Goal: Communication & Community: Answer question/provide support

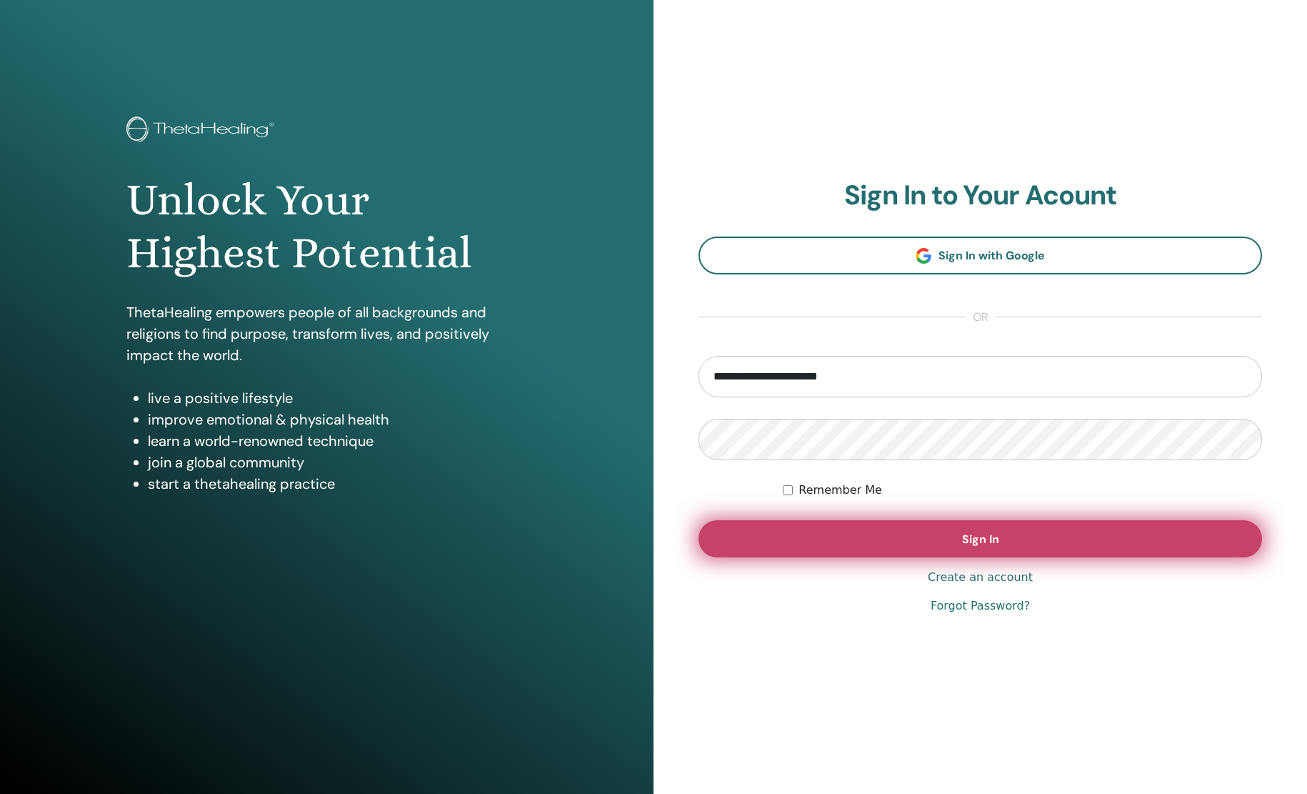
type input "**********"
click at [803, 539] on button "Sign In" at bounding box center [981, 538] width 564 height 37
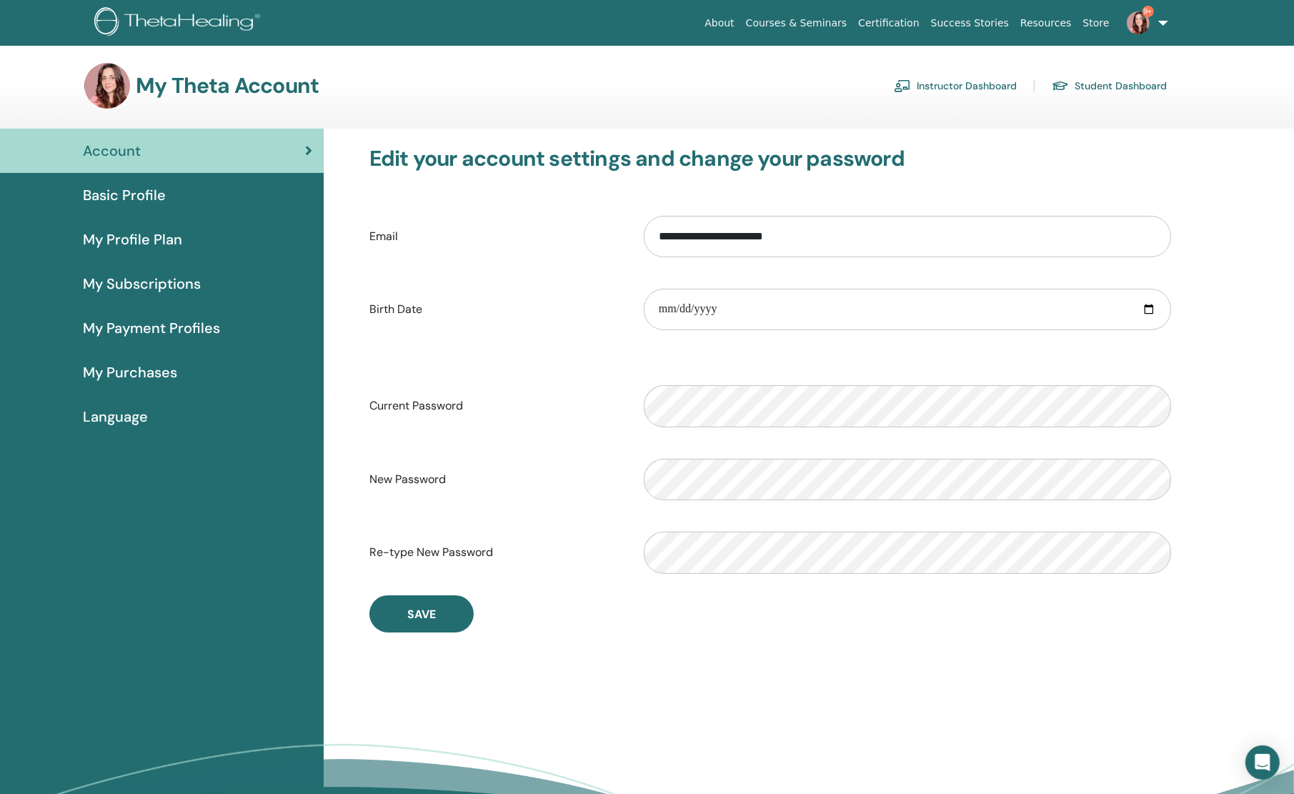
click at [939, 91] on link "Instructor Dashboard" at bounding box center [955, 85] width 123 height 23
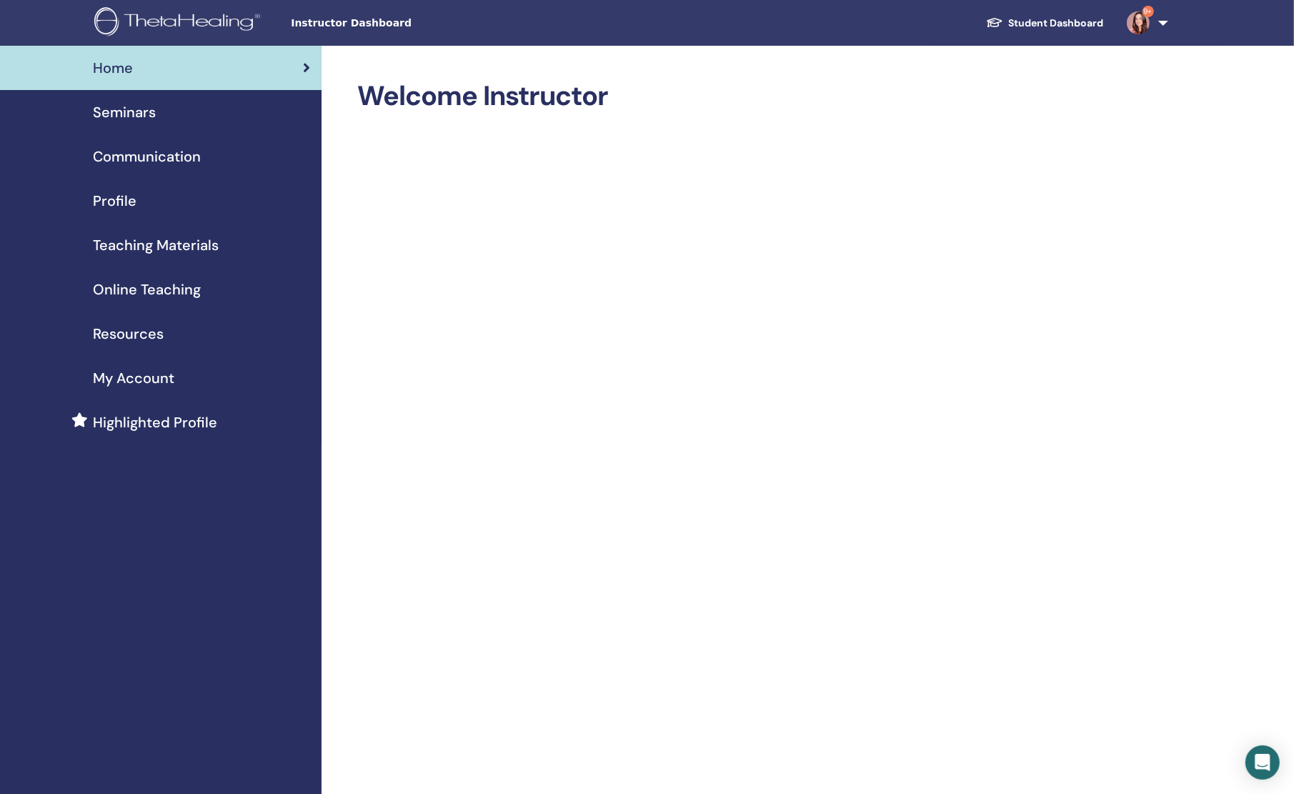
click at [165, 127] on link "Seminars" at bounding box center [160, 112] width 321 height 44
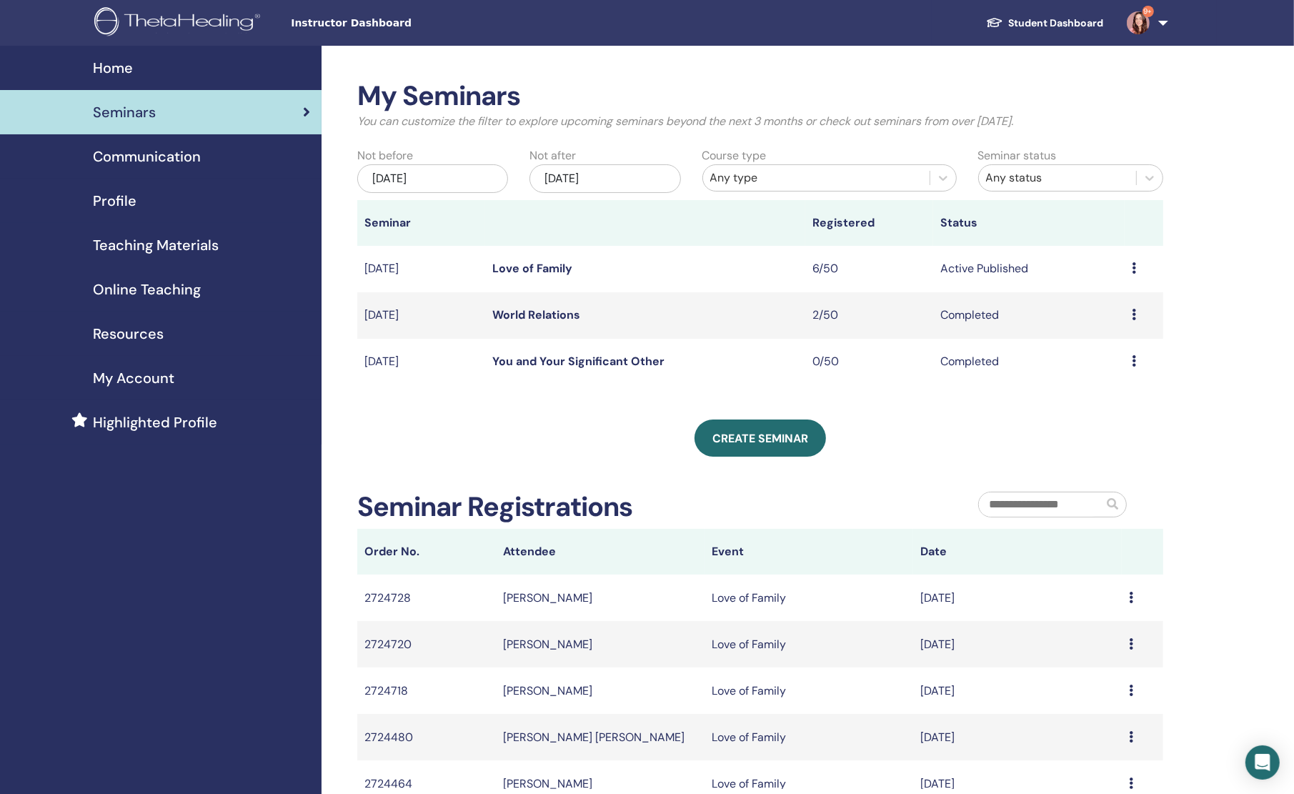
click at [526, 271] on link "Love of Family" at bounding box center [532, 268] width 80 height 15
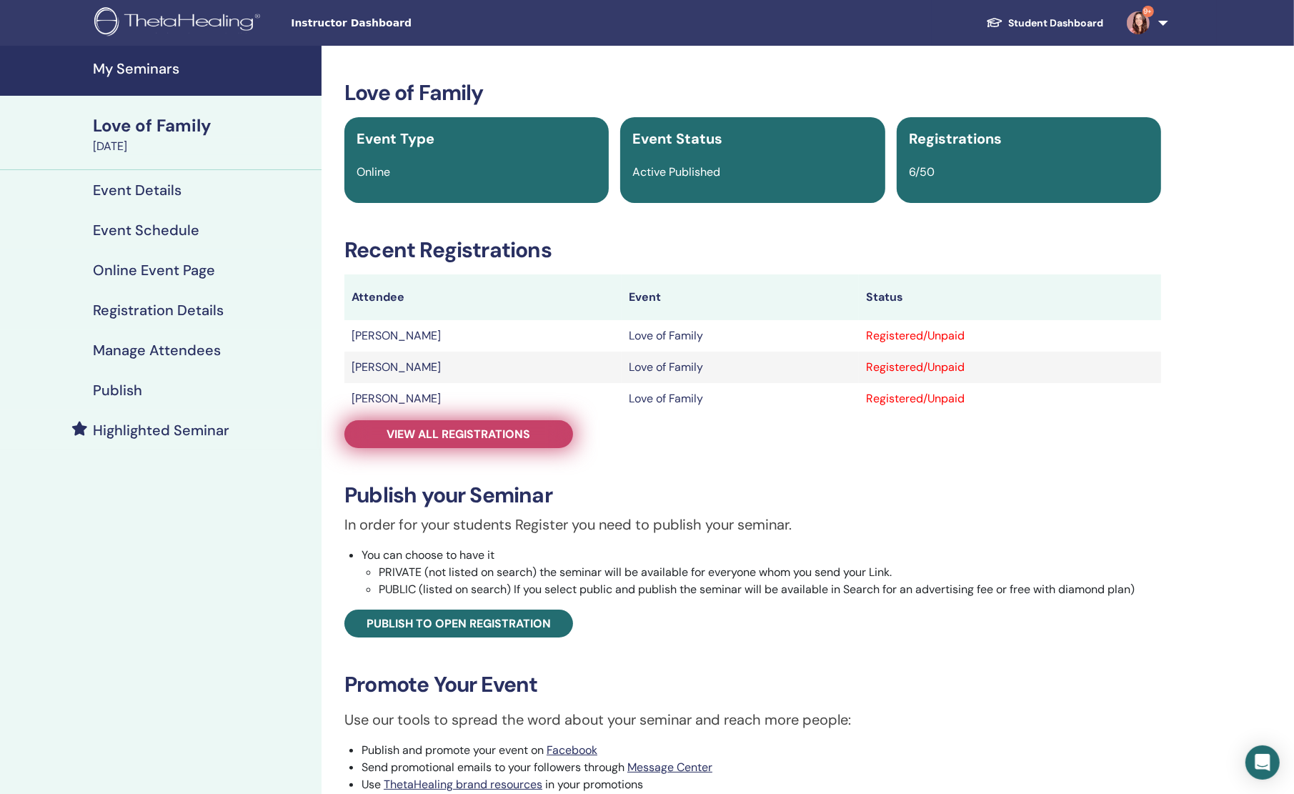
click at [468, 438] on span "View all registrations" at bounding box center [459, 433] width 144 height 15
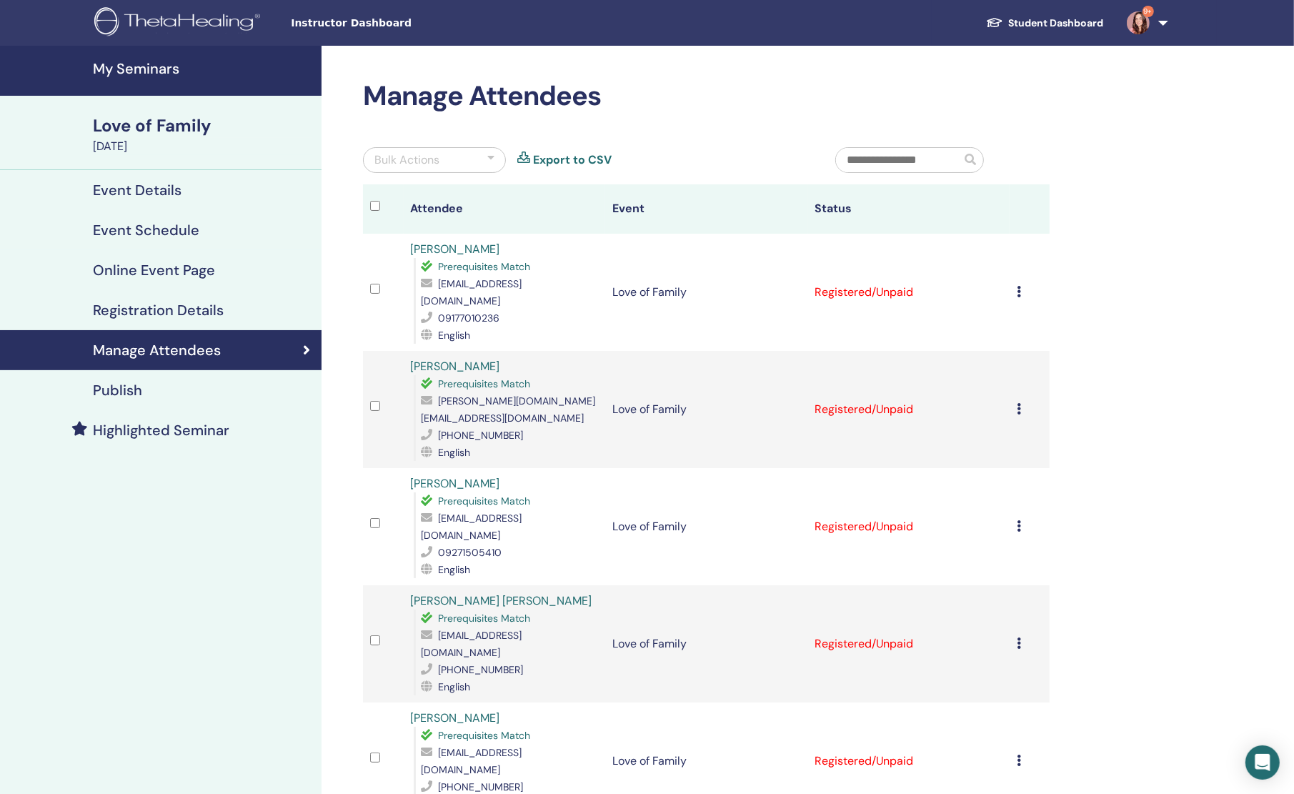
click at [1136, 21] on img at bounding box center [1137, 22] width 23 height 23
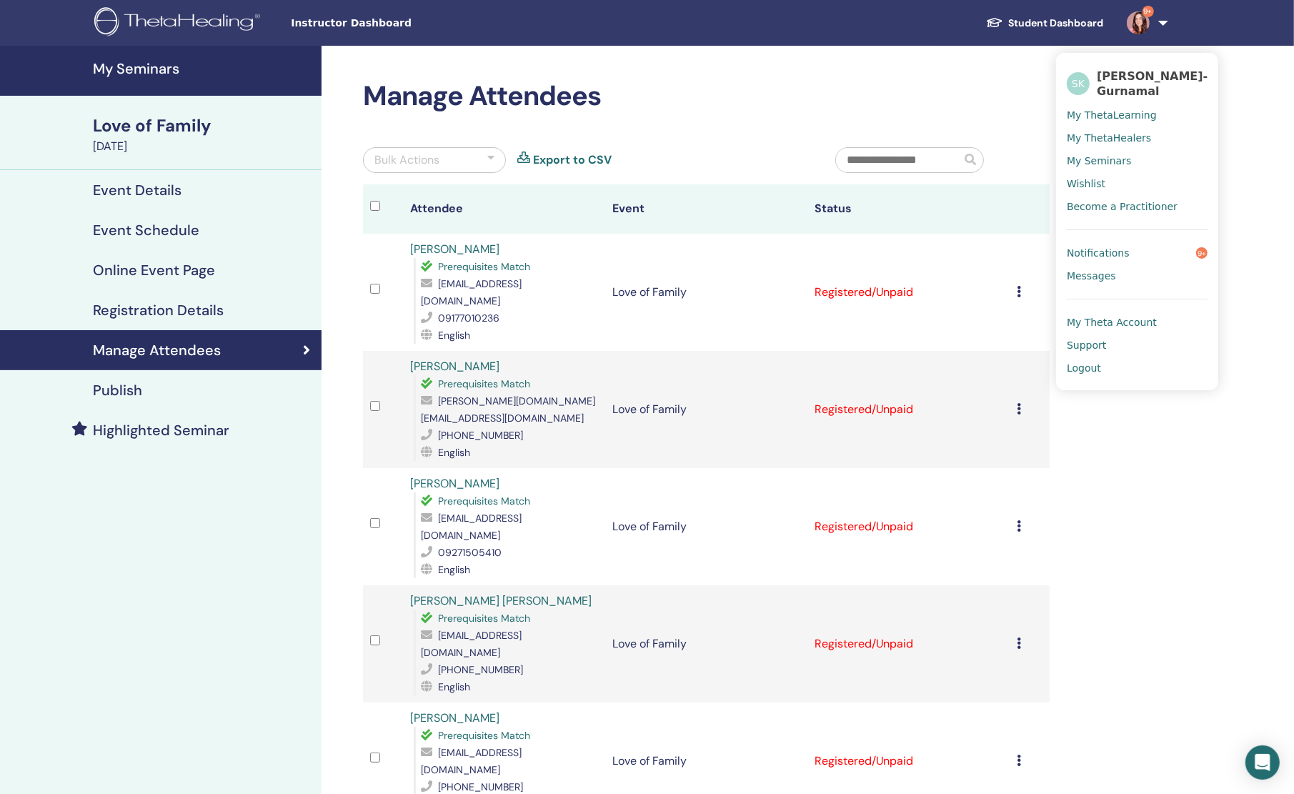
click at [1086, 285] on link "Messages" at bounding box center [1136, 275] width 141 height 23
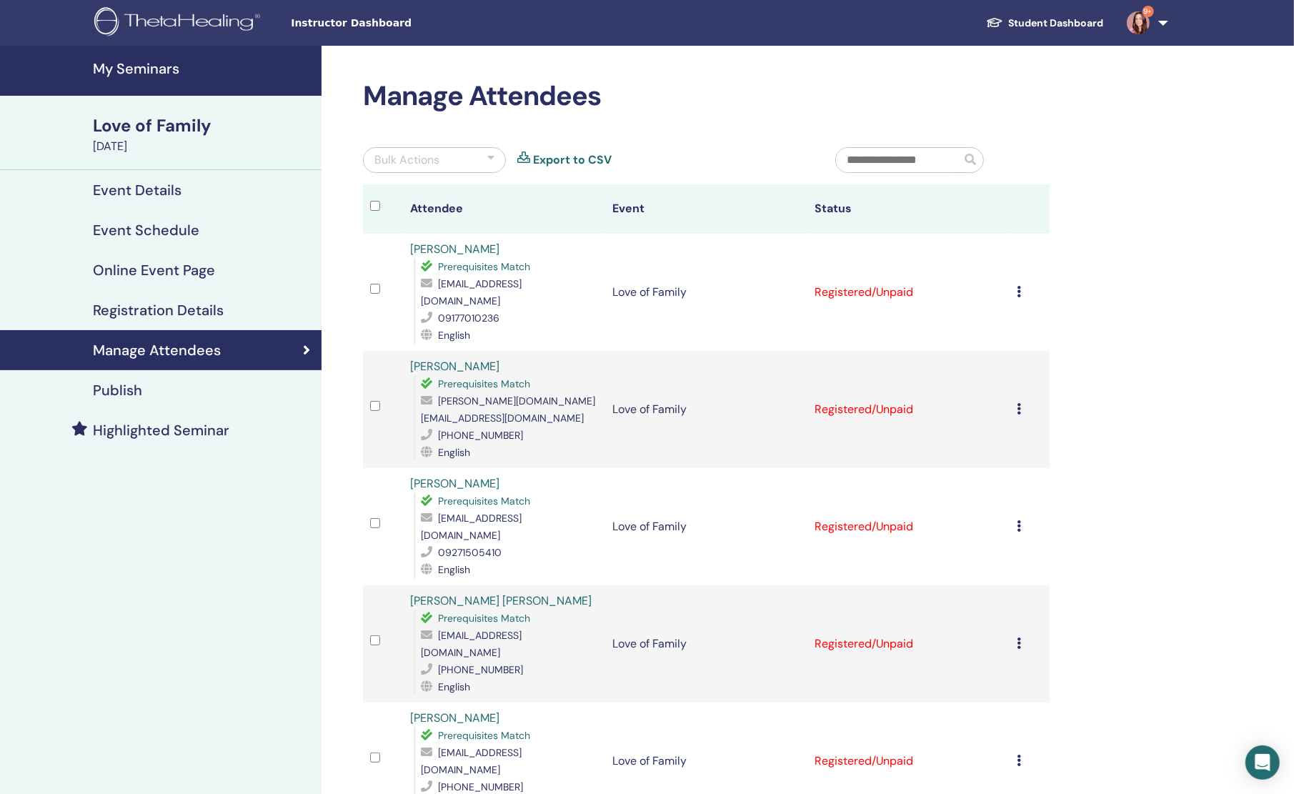
click at [1140, 21] on img at bounding box center [1137, 22] width 23 height 23
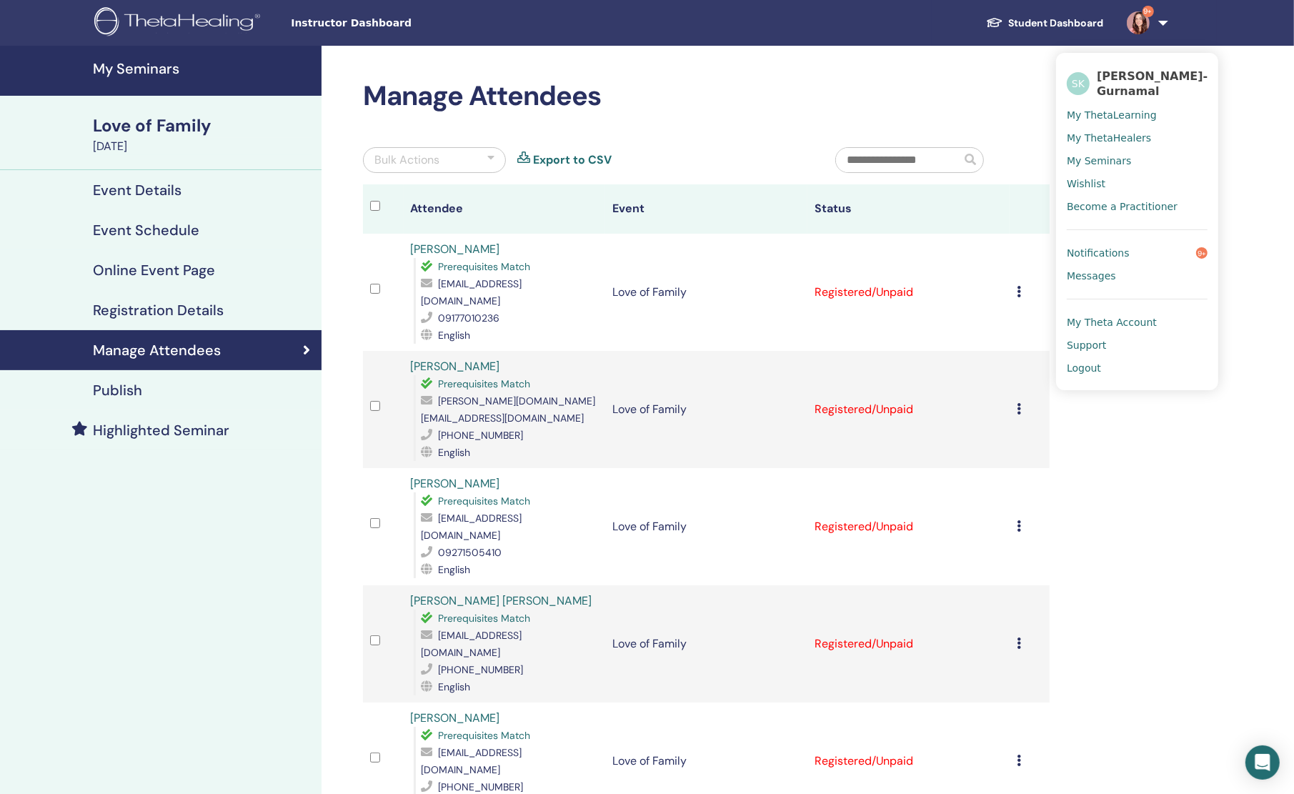
click at [1129, 319] on span "My Theta Account" at bounding box center [1111, 322] width 90 height 13
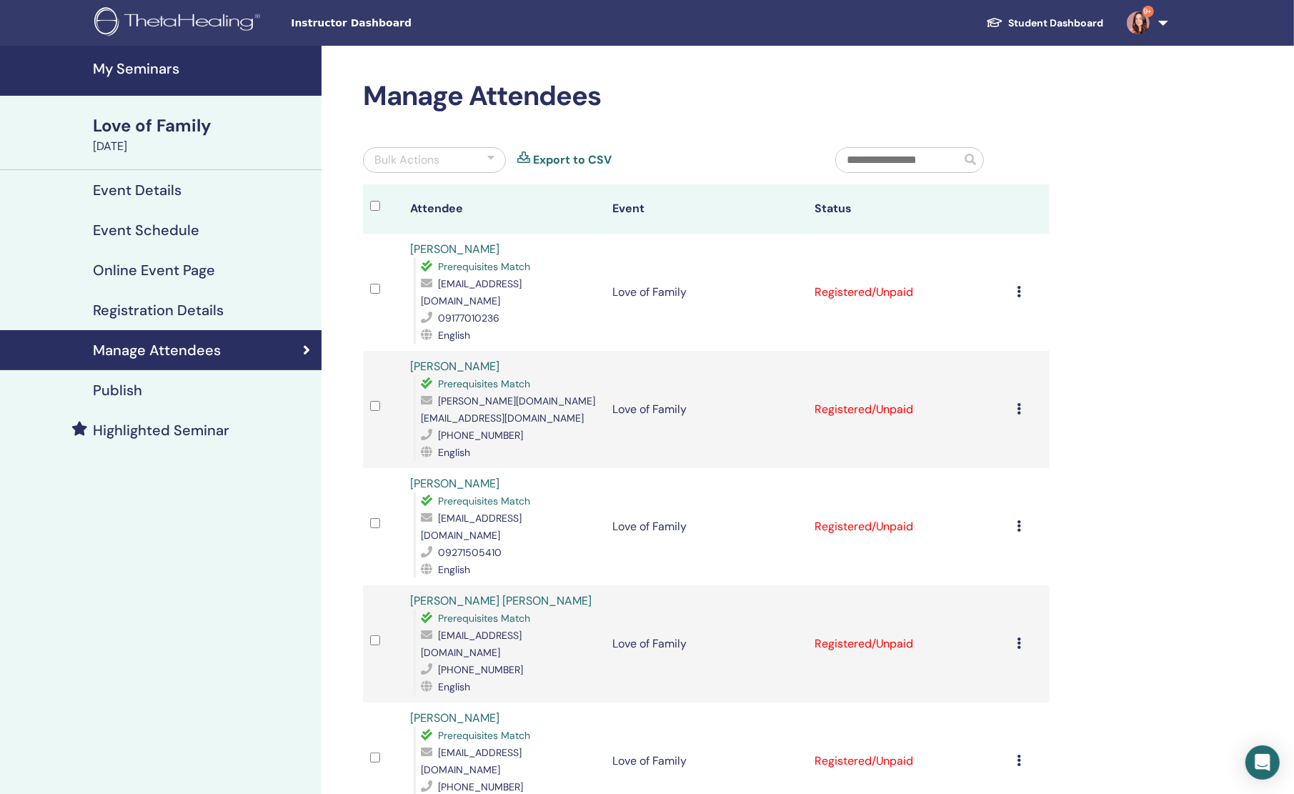
click at [1146, 29] on img at bounding box center [1137, 22] width 23 height 23
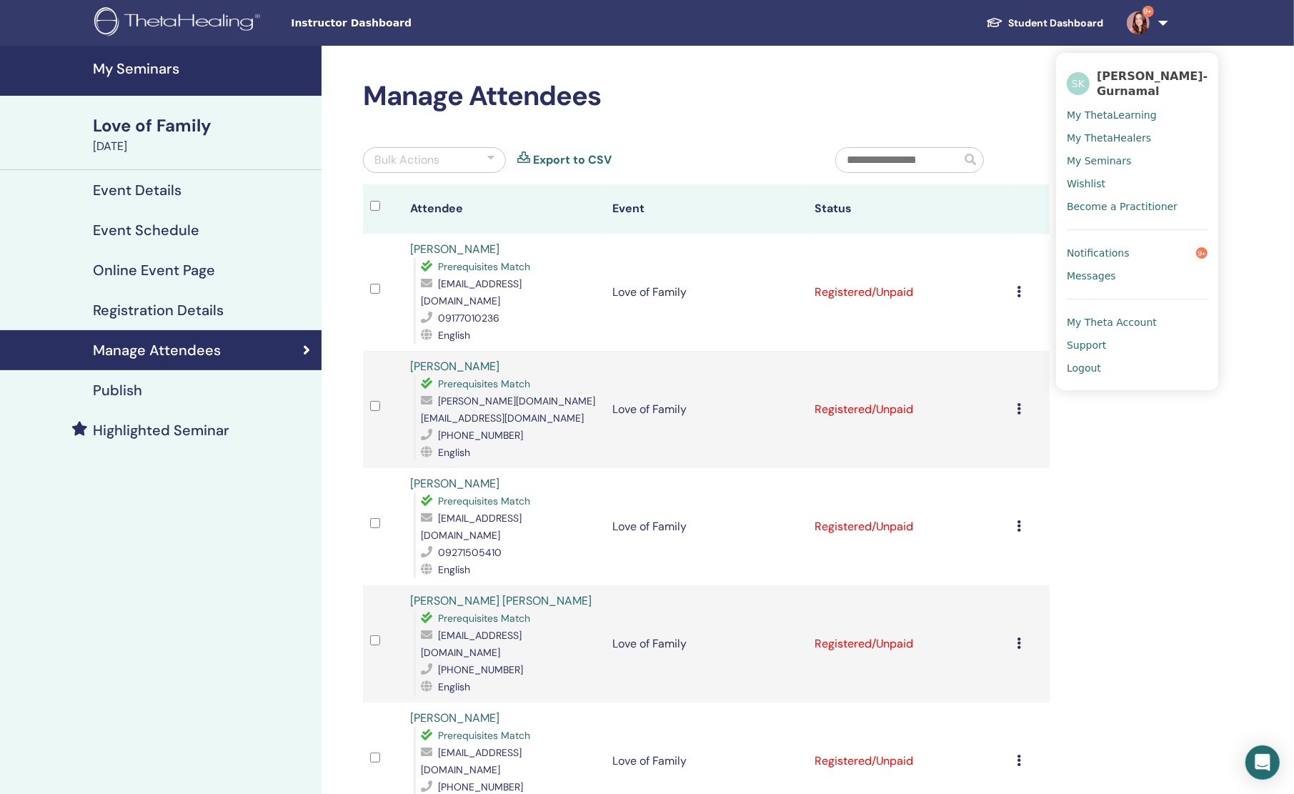
click at [1092, 364] on span "Logout" at bounding box center [1083, 367] width 34 height 13
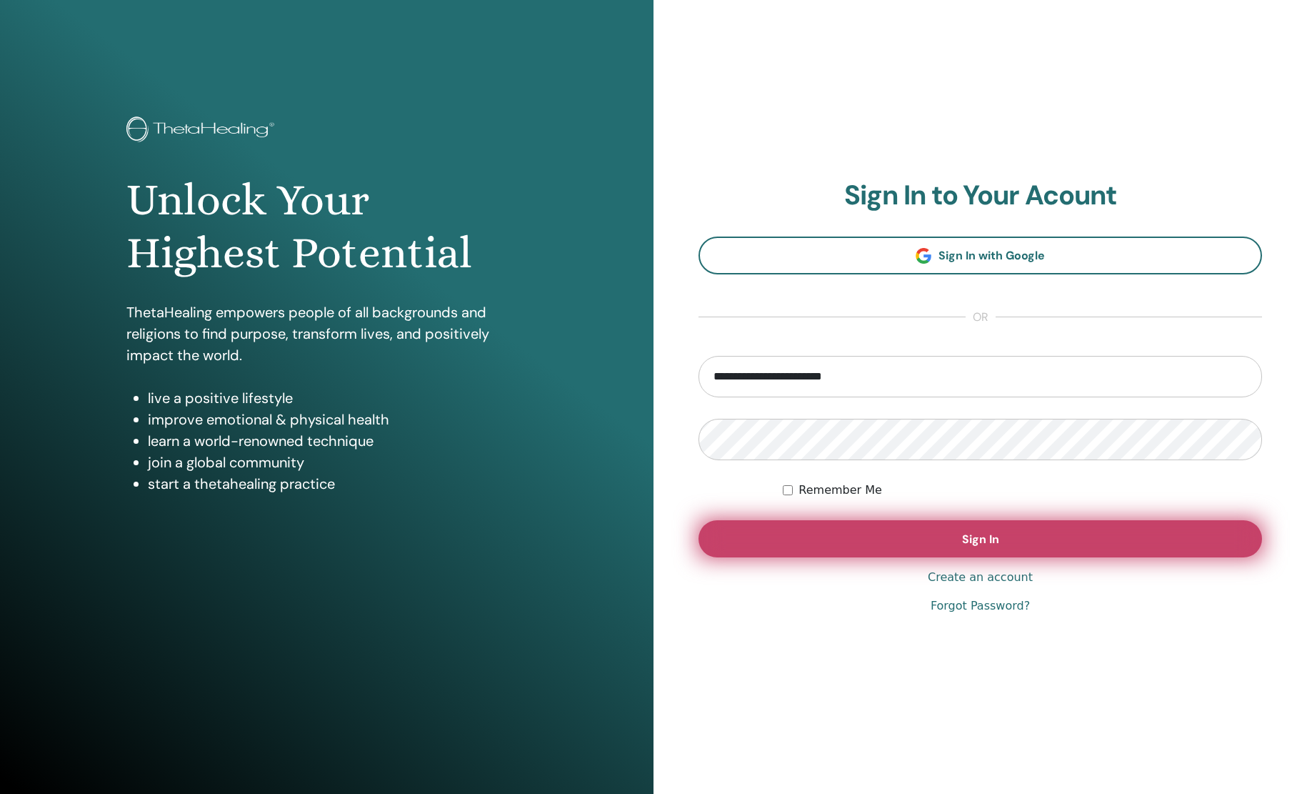
type input "**********"
click at [935, 551] on button "Sign In" at bounding box center [981, 538] width 564 height 37
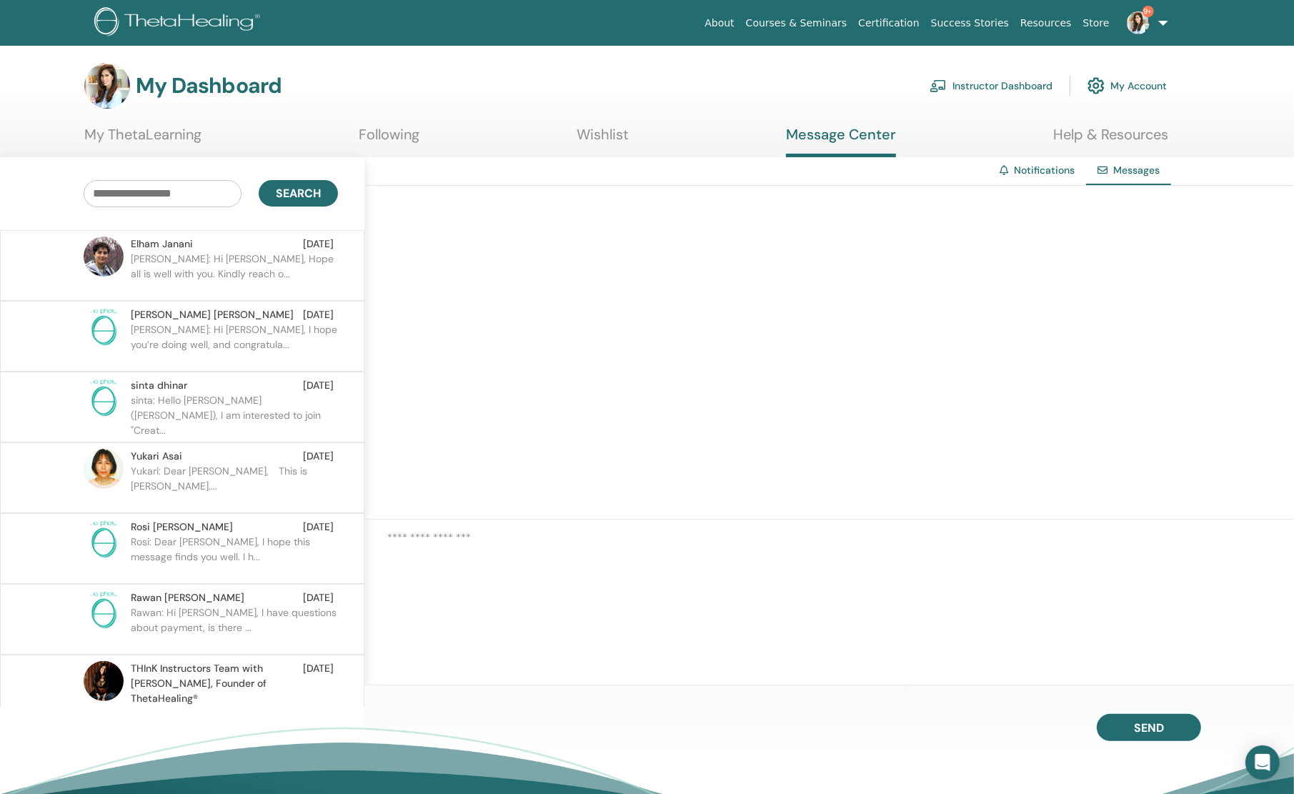
click at [246, 339] on p "Lavina: Hi Shannon, I hope you’re doing well, and congratula..." at bounding box center [234, 343] width 207 height 43
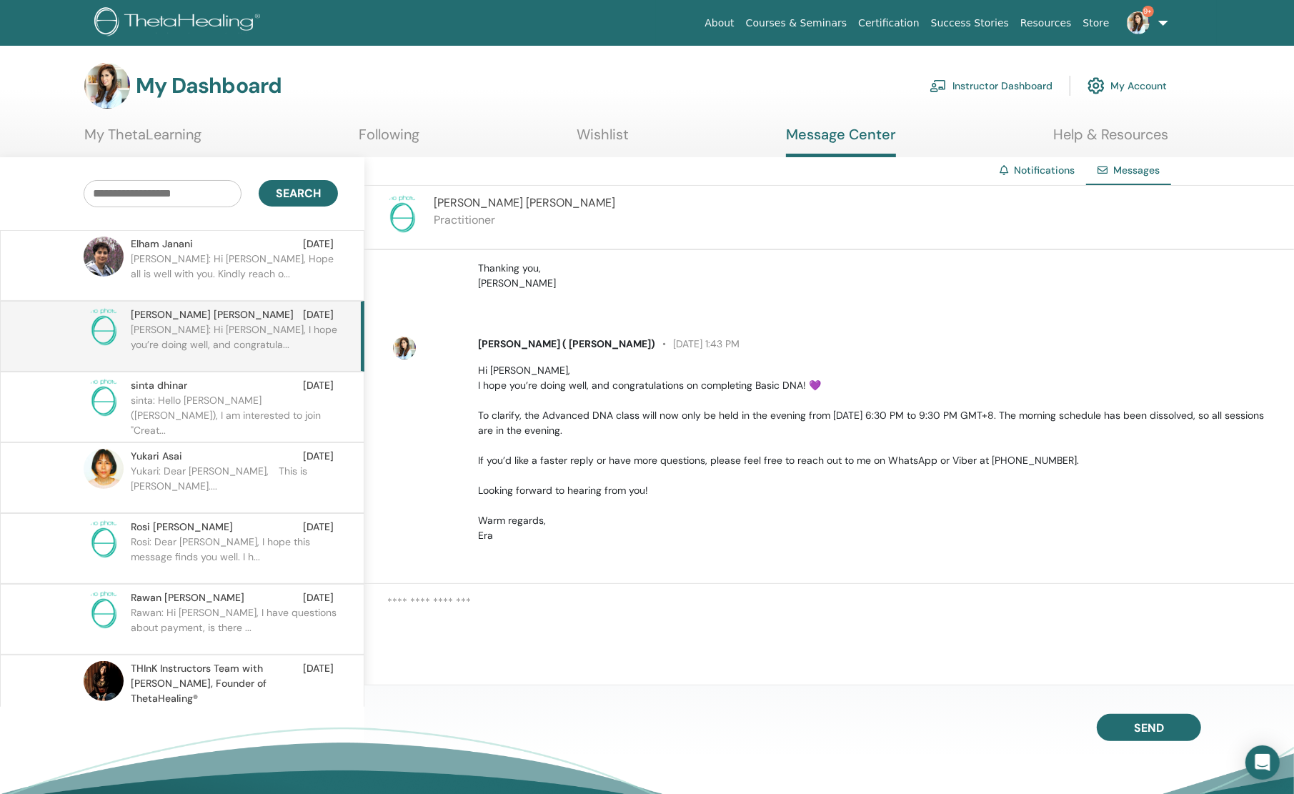
scroll to position [94, 0]
